Goal: Find specific page/section

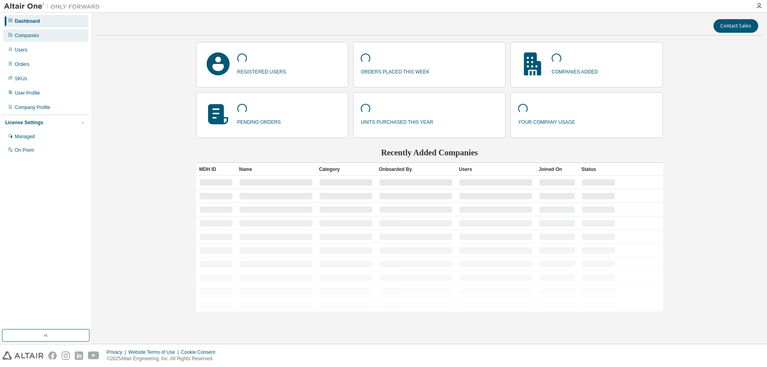
click at [31, 35] on div "Companies" at bounding box center [27, 35] width 24 height 6
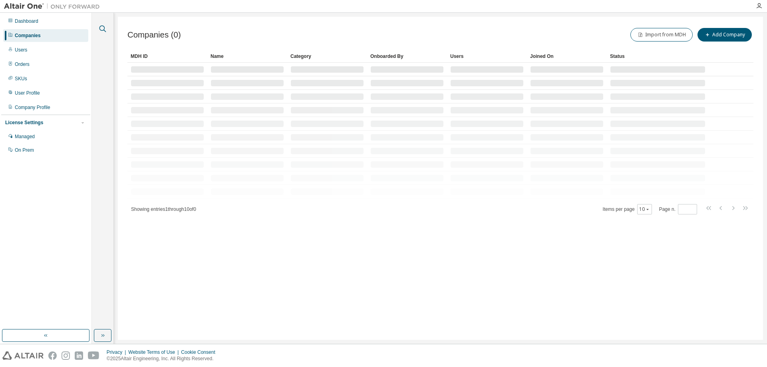
click at [102, 26] on icon "button" at bounding box center [103, 29] width 10 height 10
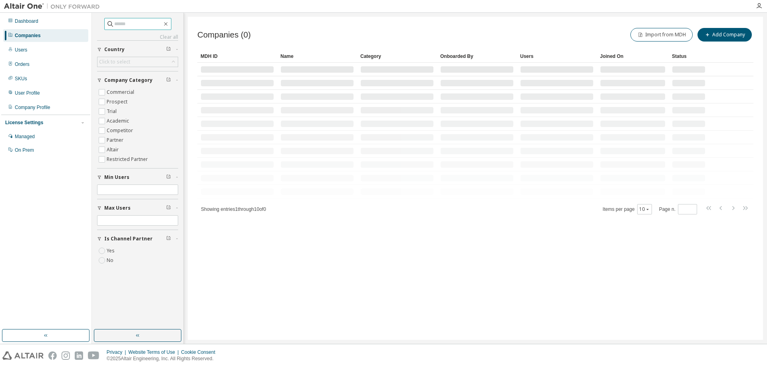
click at [145, 25] on input "text" at bounding box center [138, 24] width 48 height 8
type input "******"
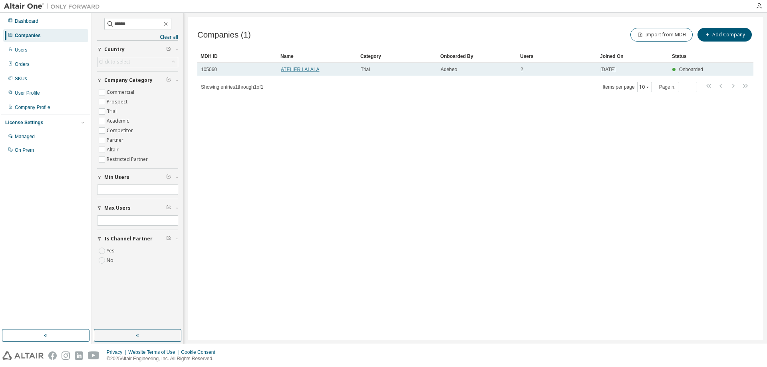
click at [303, 68] on link "ATELIER LALALA" at bounding box center [300, 70] width 39 height 6
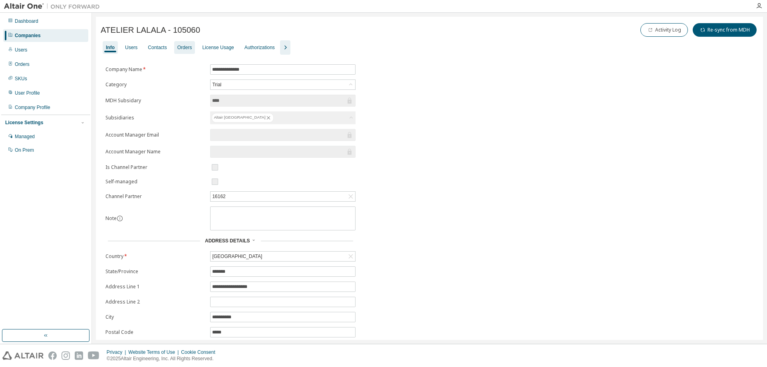
click at [192, 51] on div "Orders" at bounding box center [184, 47] width 21 height 13
